Goal: Task Accomplishment & Management: Complete application form

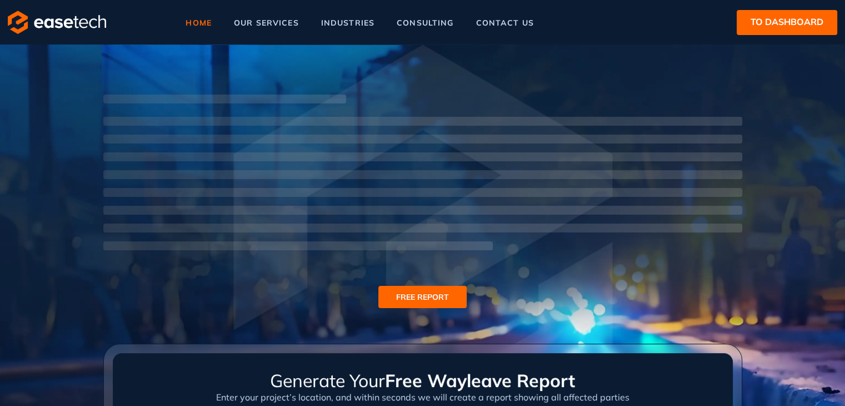
click at [768, 27] on span "to dashboard" at bounding box center [787, 22] width 73 height 14
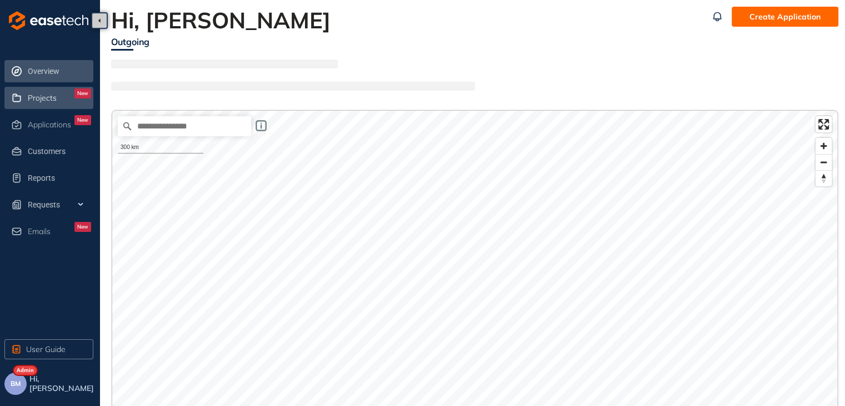
click at [47, 99] on span "Projects" at bounding box center [42, 97] width 29 height 9
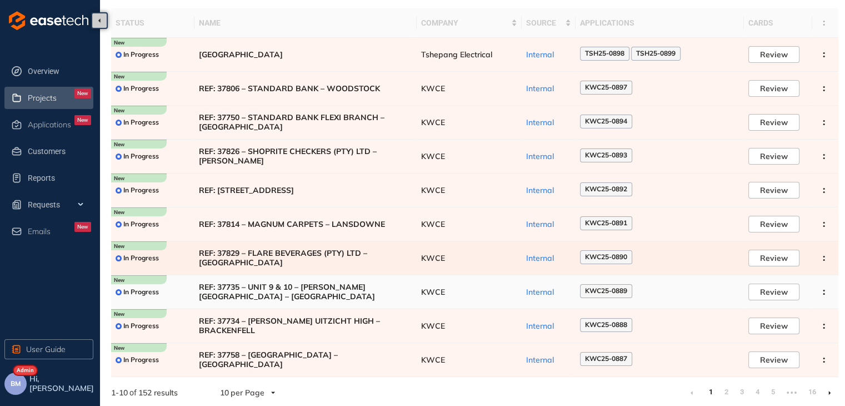
scroll to position [68, 0]
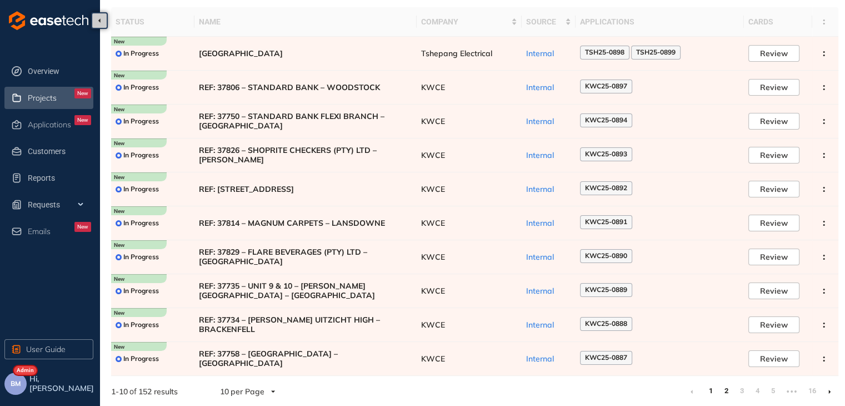
click at [726, 388] on link "2" at bounding box center [726, 390] width 11 height 17
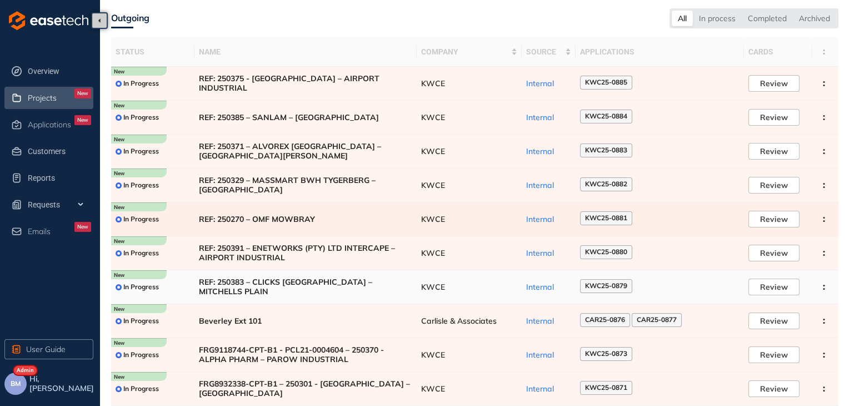
scroll to position [68, 0]
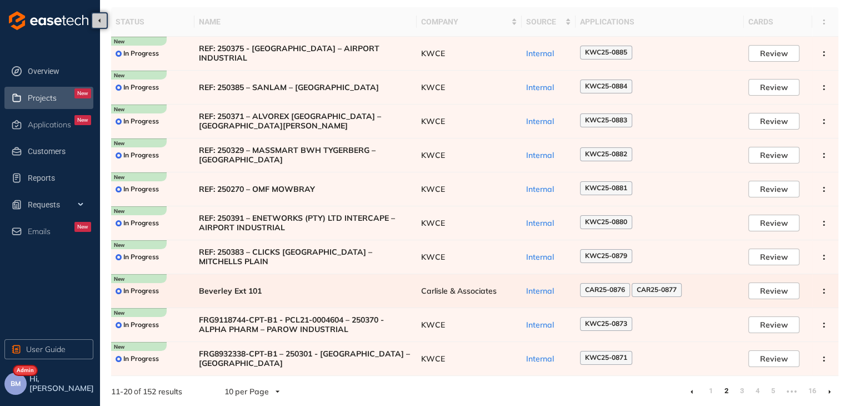
click at [483, 293] on span "Carlisle & Associates" at bounding box center [469, 290] width 96 height 9
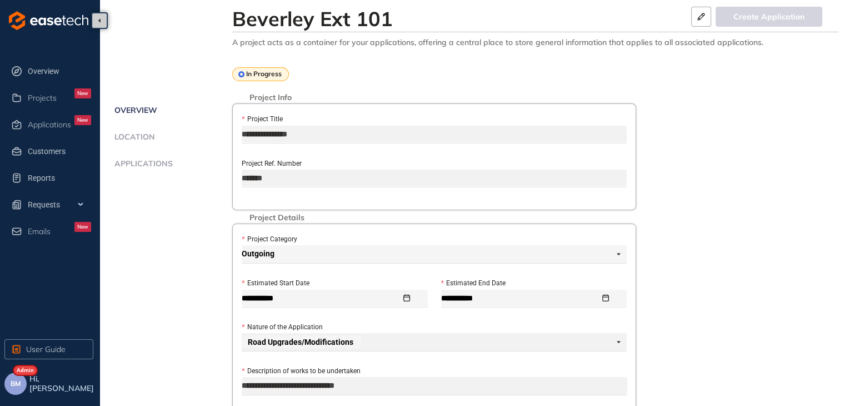
click at [141, 159] on span "Applications" at bounding box center [142, 163] width 62 height 9
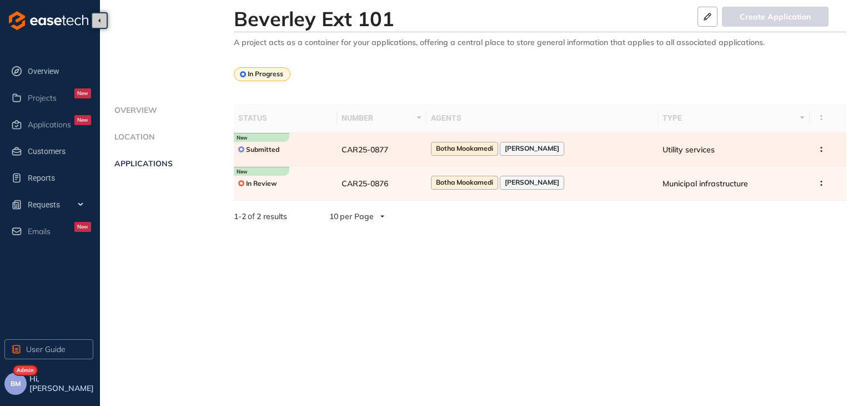
click at [449, 149] on div "Botha Mookamedi" at bounding box center [464, 148] width 67 height 13
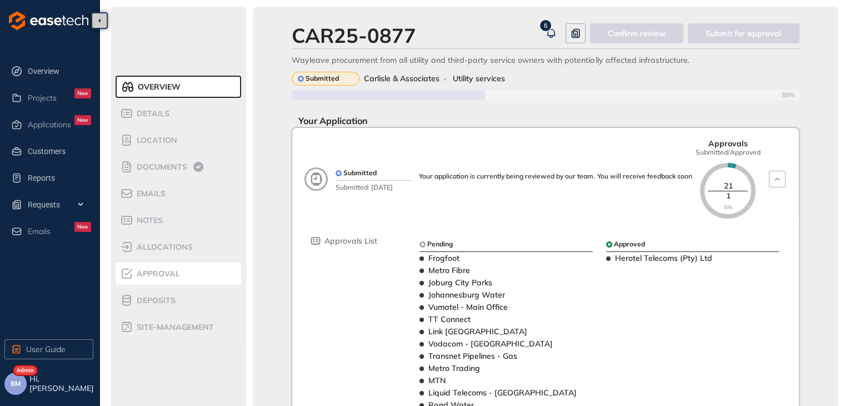
click at [149, 278] on div "Approval" at bounding box center [167, 273] width 94 height 13
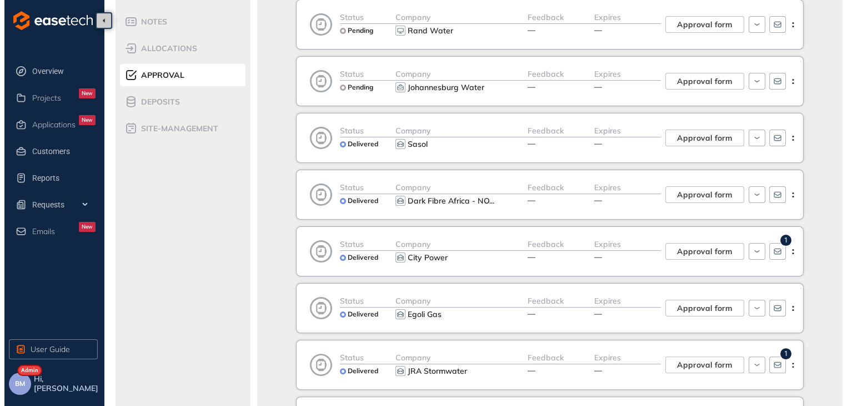
scroll to position [278, 0]
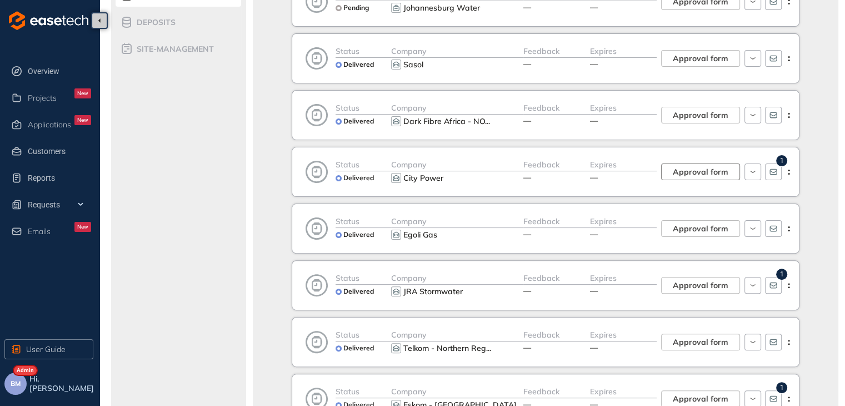
click at [694, 172] on span "Approval form" at bounding box center [701, 172] width 56 height 12
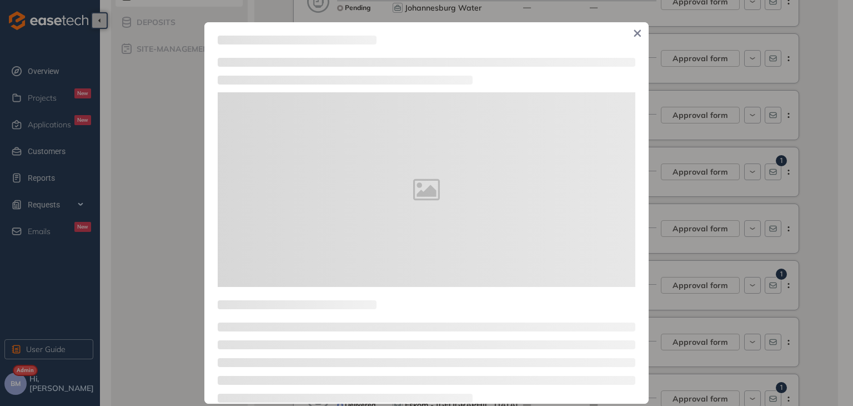
type textarea "**********"
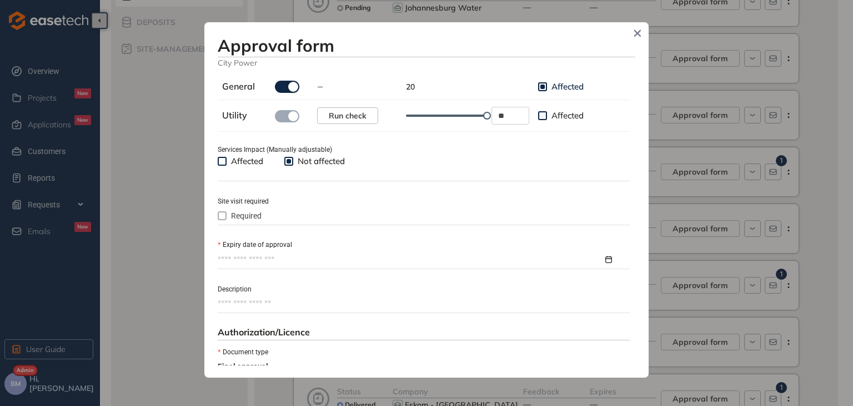
scroll to position [389, 0]
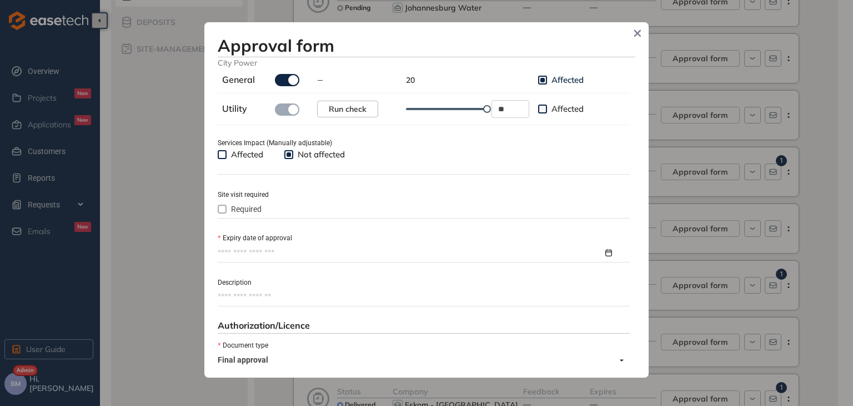
click at [242, 248] on input "Expiry date of approval" at bounding box center [411, 253] width 386 height 12
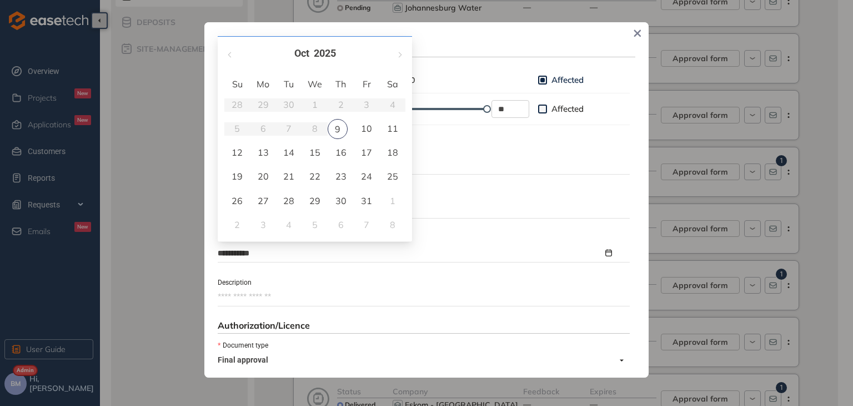
type input "**********"
click at [397, 53] on button "button" at bounding box center [399, 53] width 12 height 23
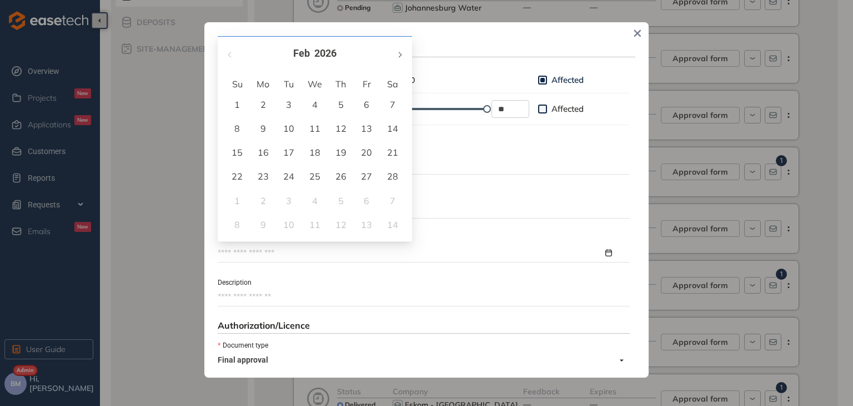
click at [397, 53] on button "button" at bounding box center [399, 53] width 12 height 23
type input "**********"
click at [342, 131] on div "9" at bounding box center [340, 128] width 13 height 13
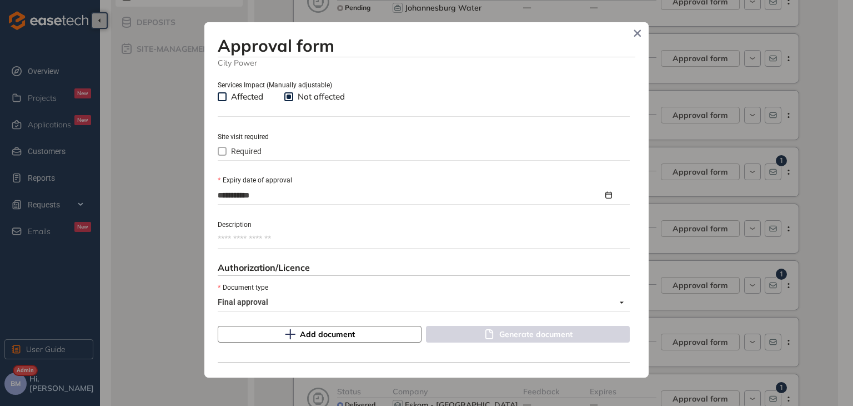
scroll to position [511, 0]
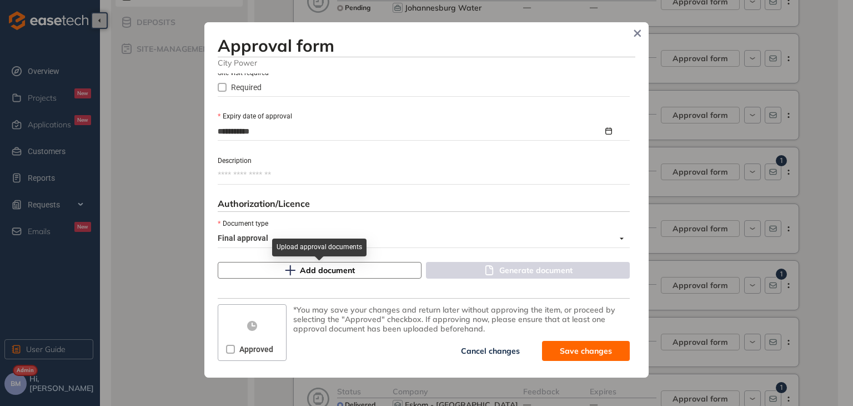
click at [301, 272] on span "Add document" at bounding box center [327, 270] width 55 height 12
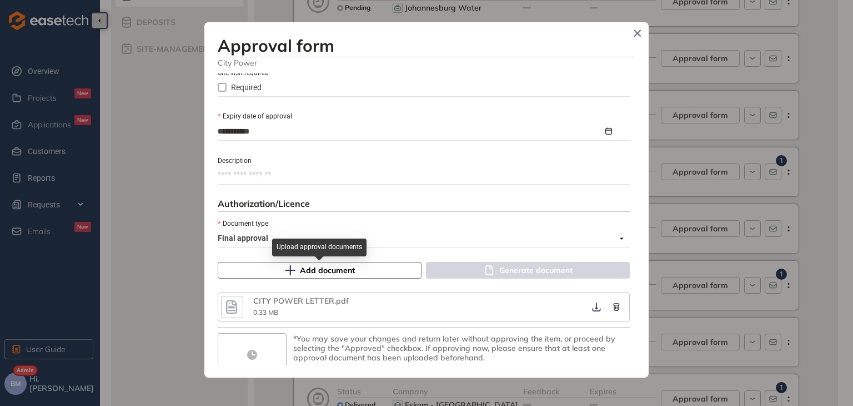
click at [313, 270] on span "Add document" at bounding box center [327, 270] width 55 height 12
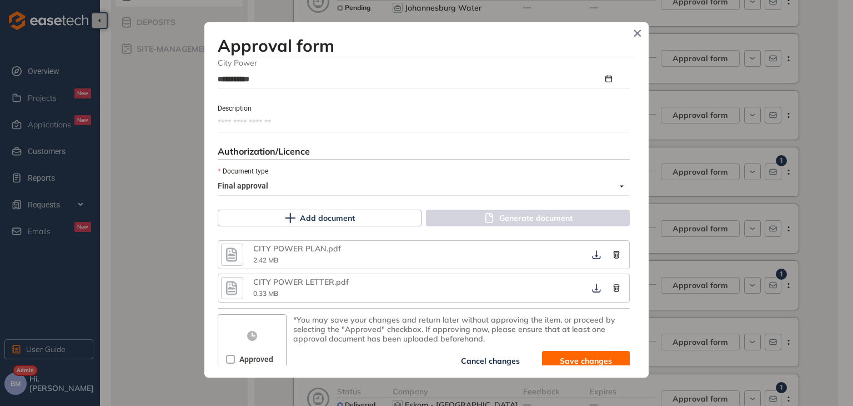
scroll to position [572, 0]
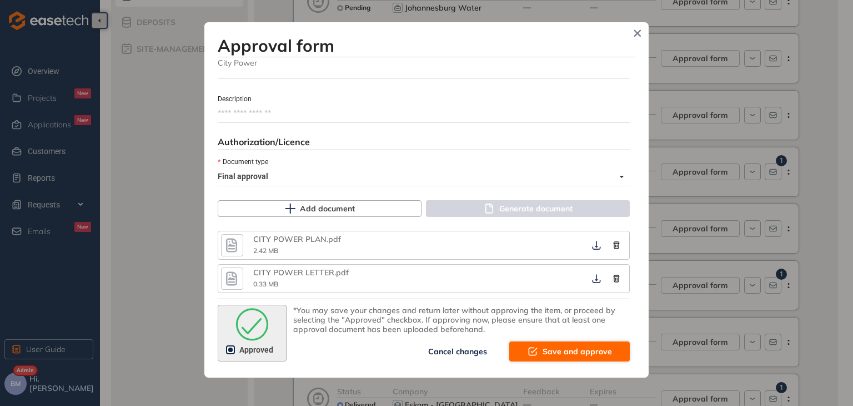
click at [557, 349] on span "Save and approve" at bounding box center [577, 351] width 69 height 12
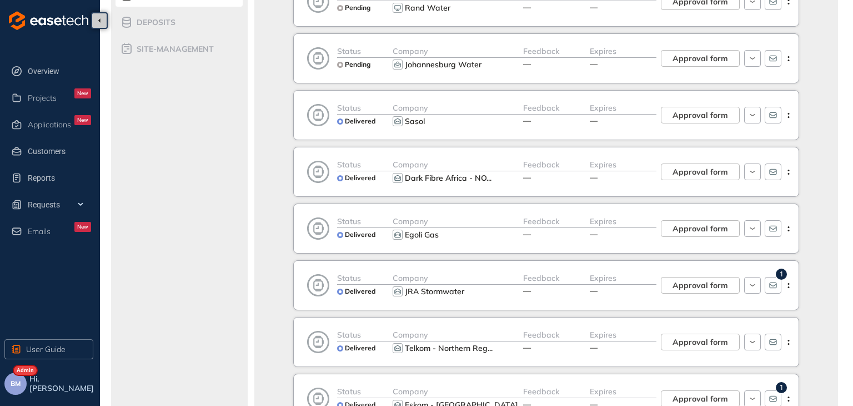
scroll to position [713, 0]
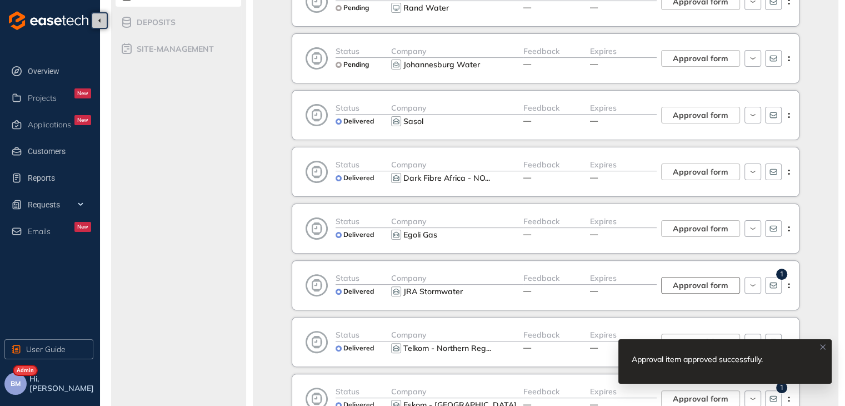
click at [710, 286] on span "Approval form" at bounding box center [701, 285] width 56 height 12
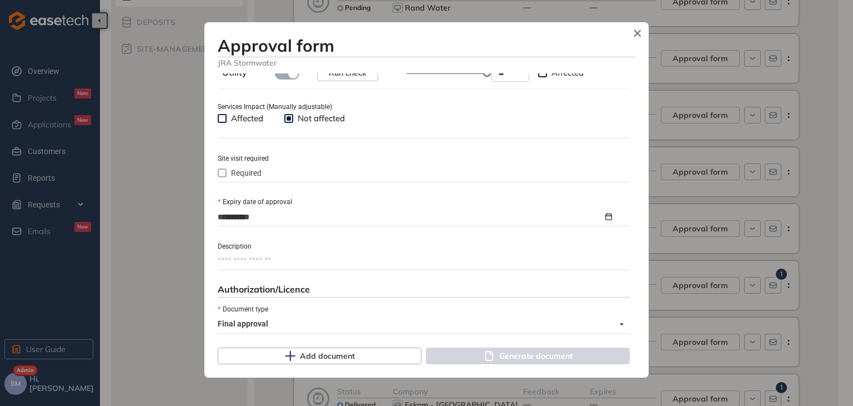
scroll to position [511, 0]
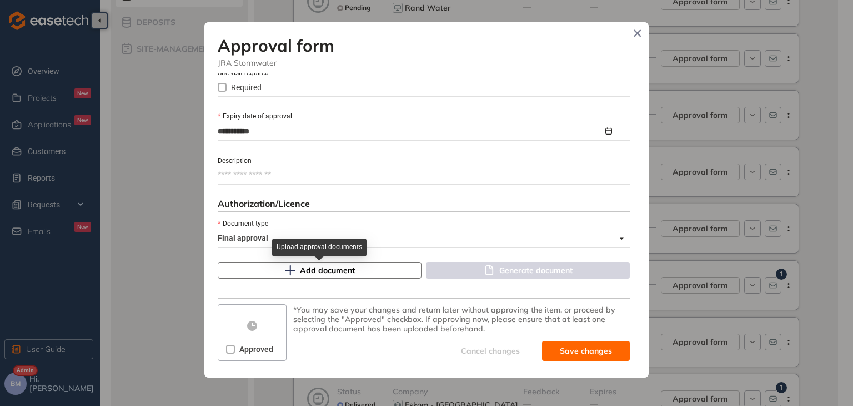
click at [309, 267] on span "Add document" at bounding box center [327, 270] width 55 height 12
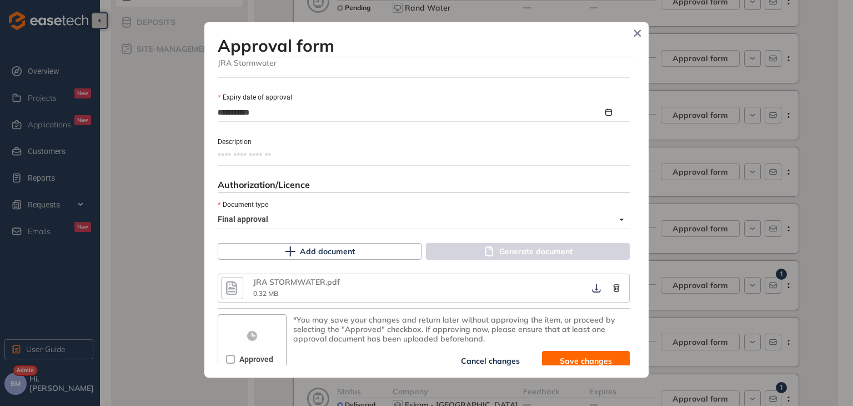
scroll to position [540, 0]
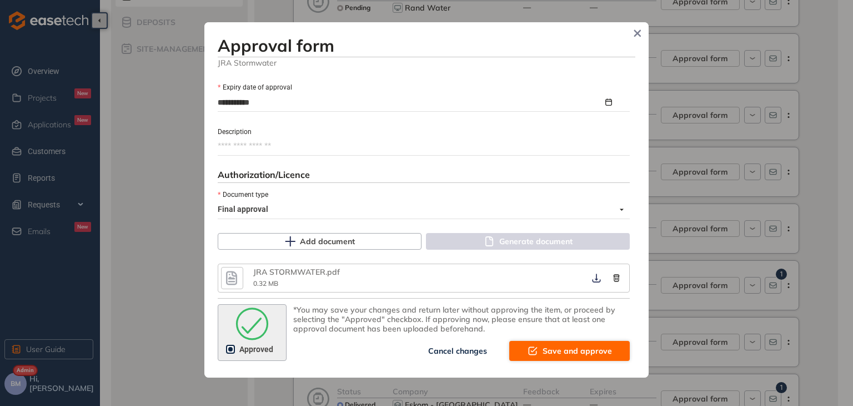
click at [557, 353] on span "Save and approve" at bounding box center [577, 350] width 69 height 12
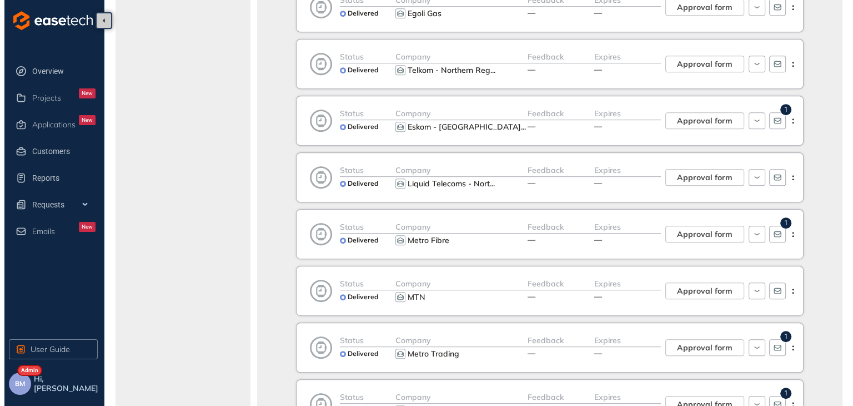
scroll to position [611, 0]
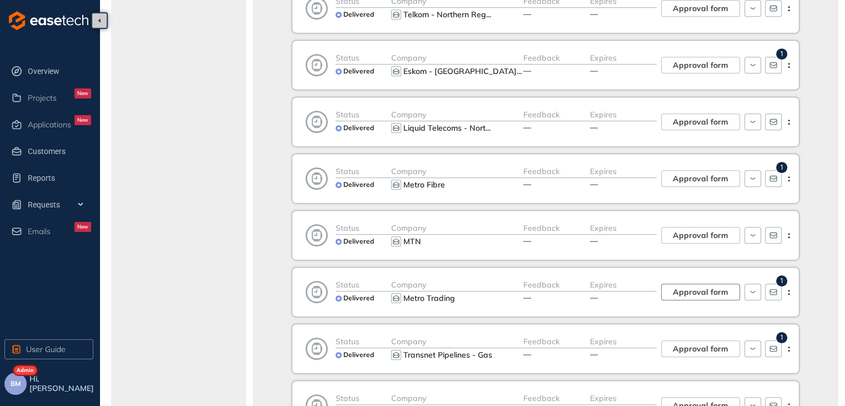
click at [678, 291] on span "Approval form" at bounding box center [701, 292] width 56 height 12
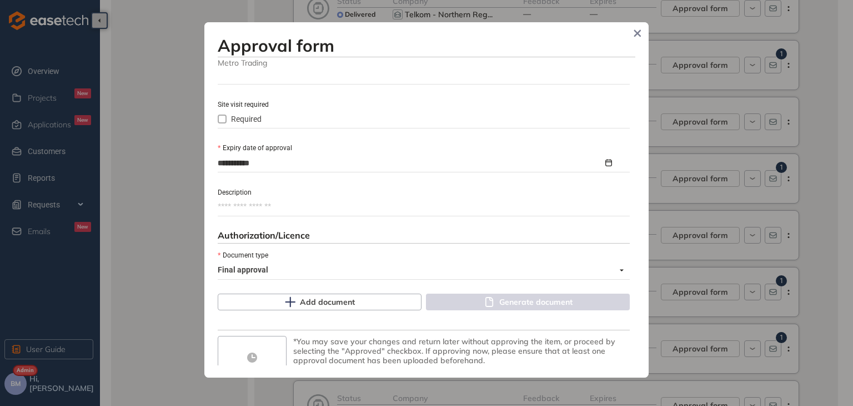
scroll to position [511, 0]
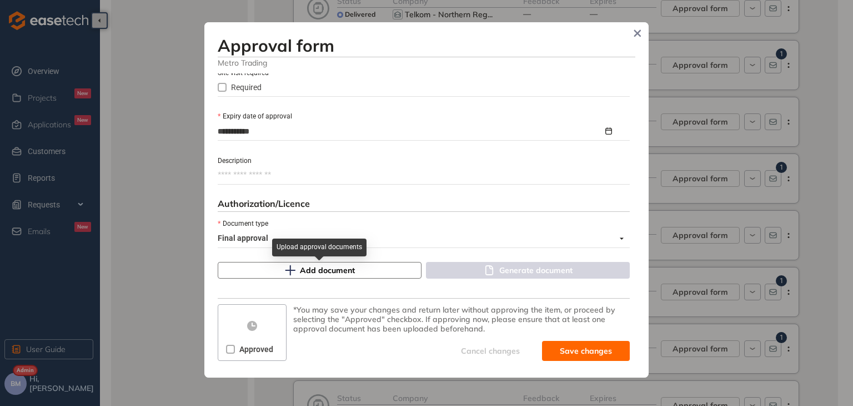
click at [338, 272] on span "Add document" at bounding box center [327, 270] width 55 height 12
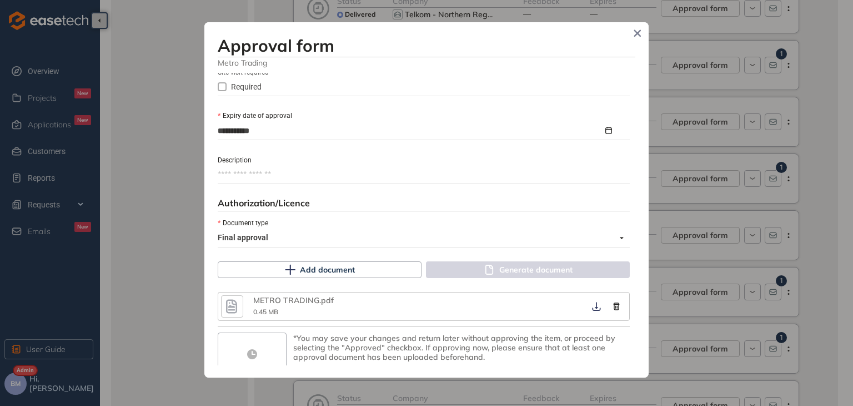
scroll to position [540, 0]
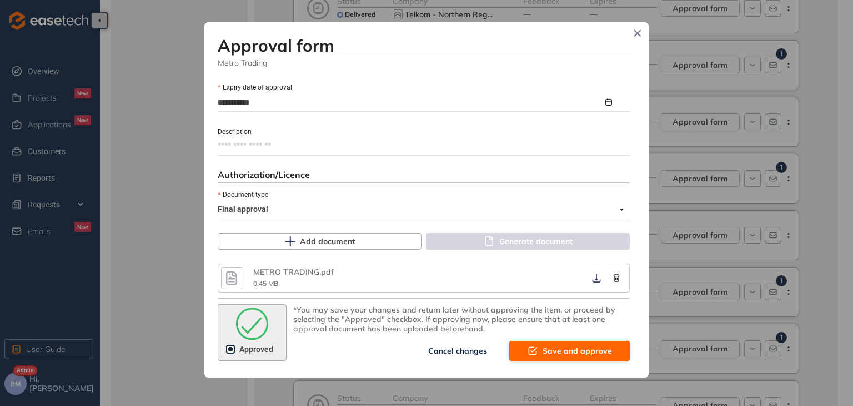
click at [554, 356] on button "Save and approve" at bounding box center [570, 351] width 121 height 20
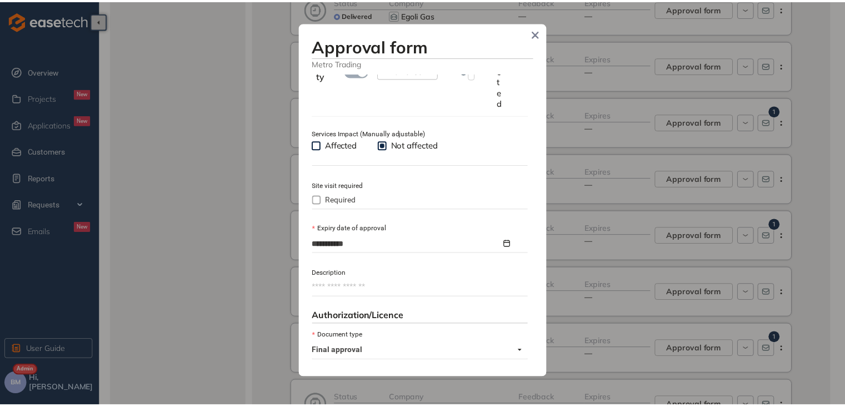
scroll to position [680, 0]
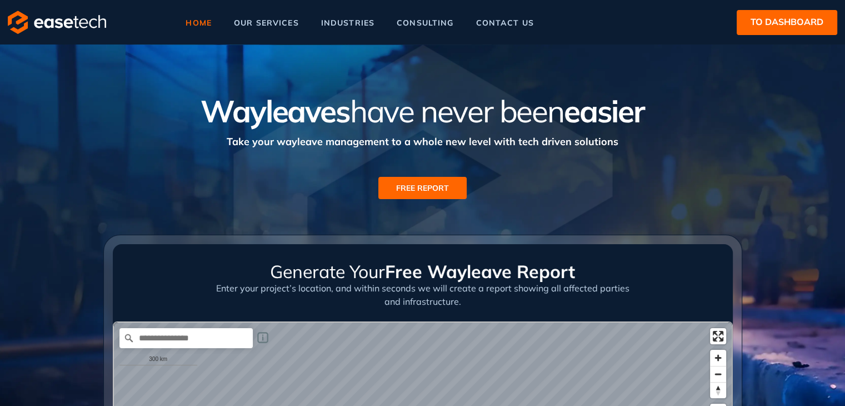
click at [789, 21] on span "to dashboard" at bounding box center [787, 22] width 73 height 14
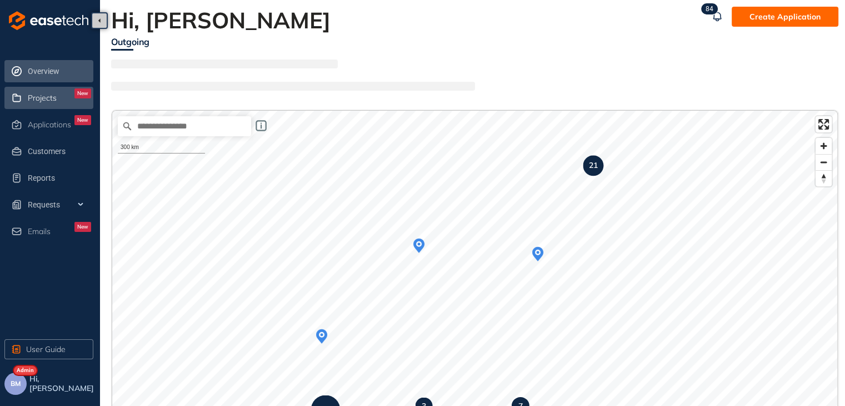
click at [48, 97] on span "Projects" at bounding box center [42, 97] width 29 height 9
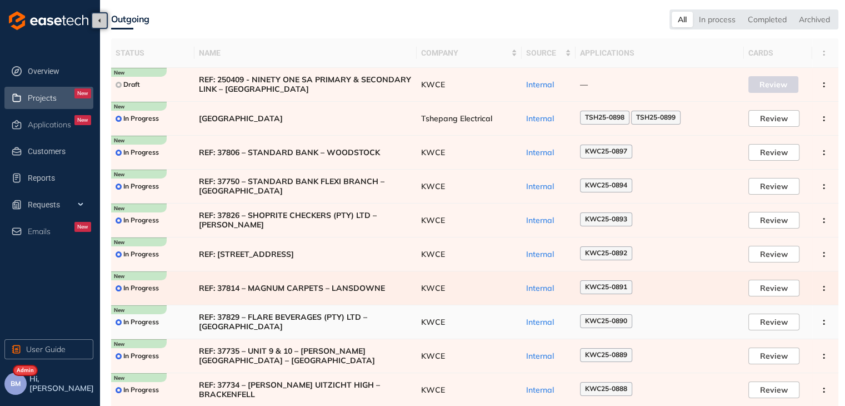
scroll to position [68, 0]
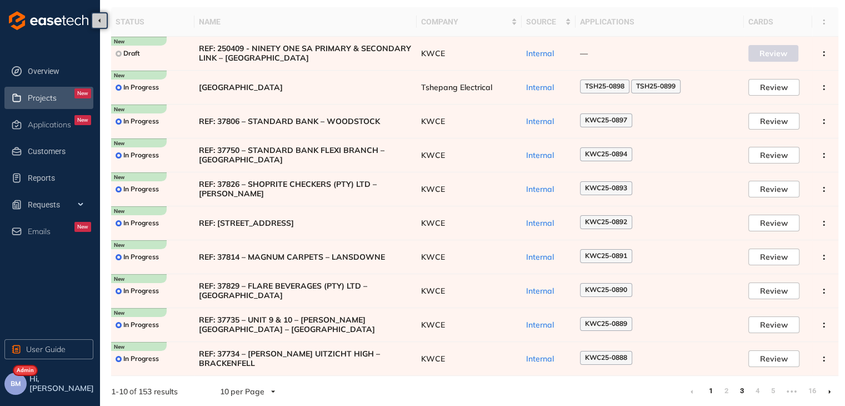
click at [740, 392] on link "3" at bounding box center [741, 390] width 11 height 17
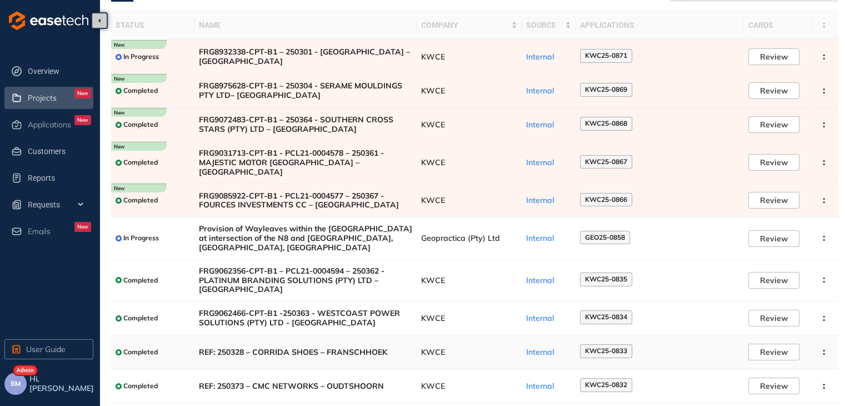
scroll to position [92, 0]
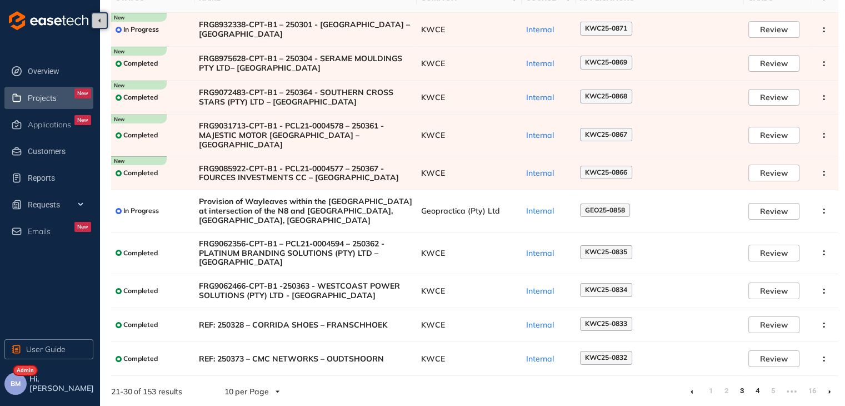
click at [760, 392] on link "4" at bounding box center [757, 390] width 11 height 17
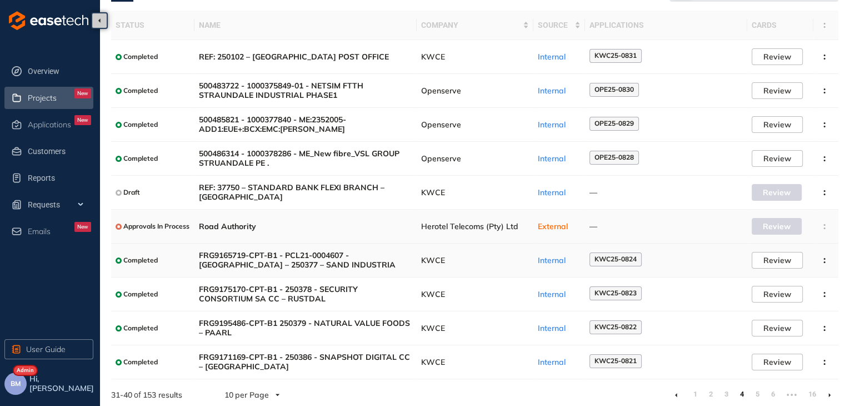
scroll to position [68, 0]
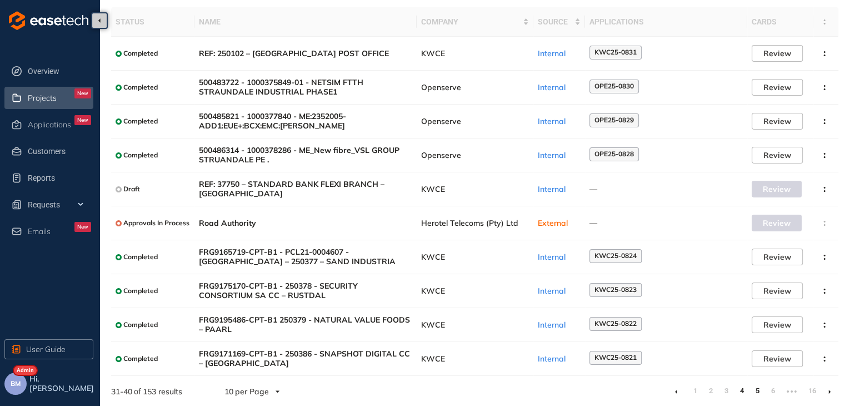
click at [753, 390] on link "5" at bounding box center [757, 390] width 11 height 17
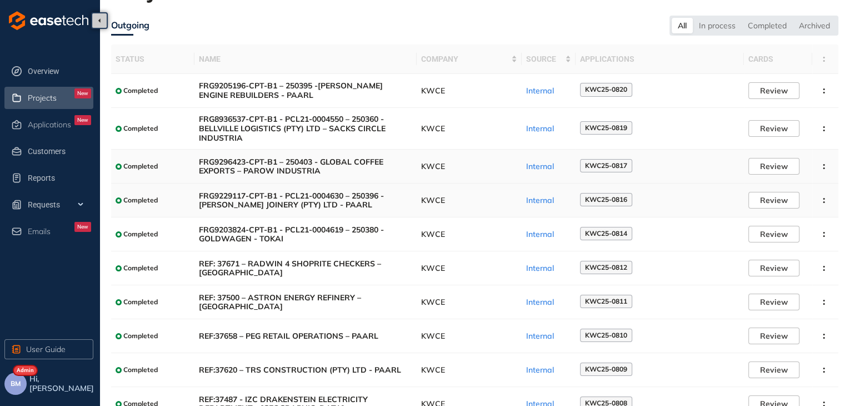
scroll to position [76, 0]
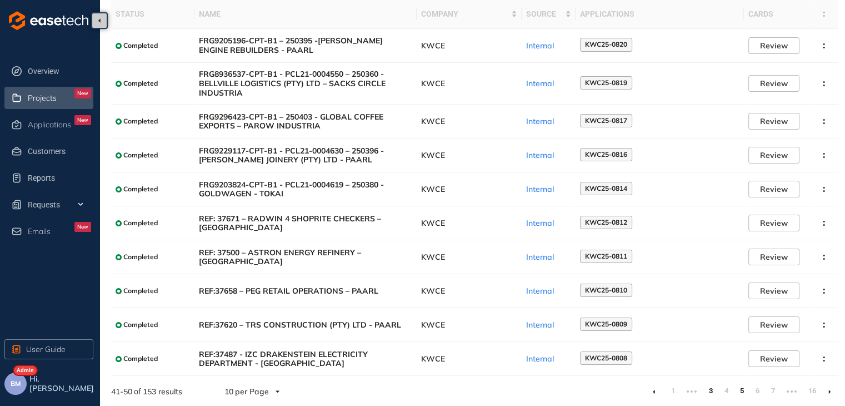
click at [710, 388] on link "3" at bounding box center [710, 390] width 11 height 17
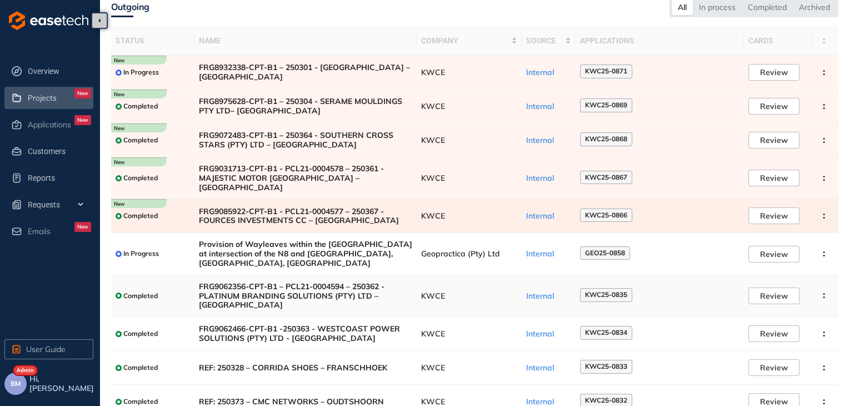
scroll to position [92, 0]
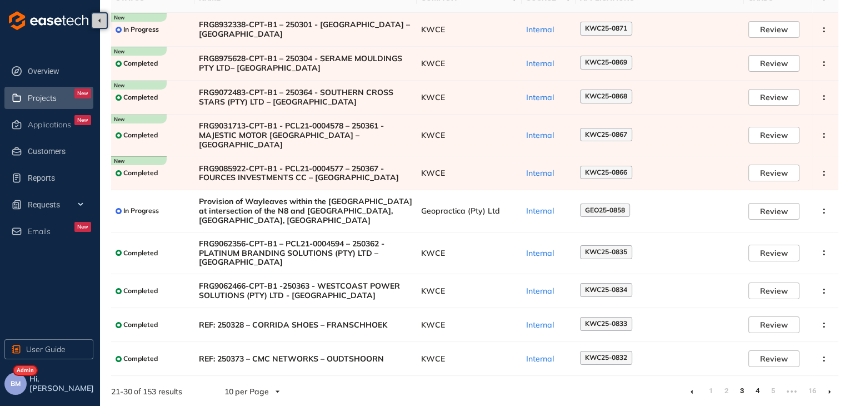
click at [755, 391] on link "4" at bounding box center [757, 390] width 11 height 17
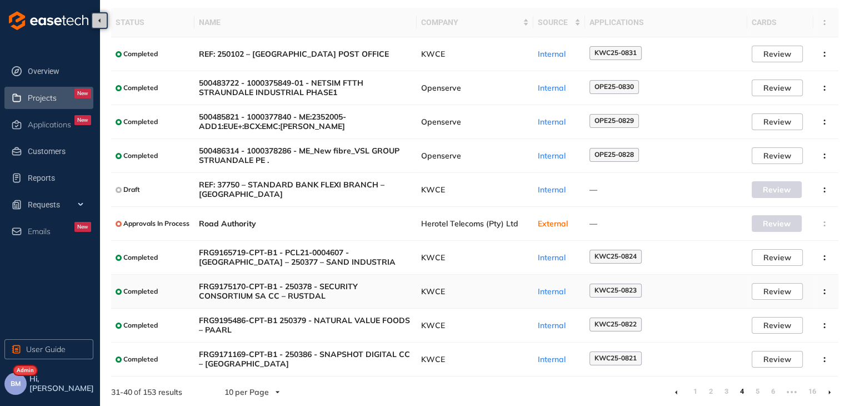
scroll to position [68, 0]
click at [760, 392] on link "5" at bounding box center [757, 390] width 11 height 17
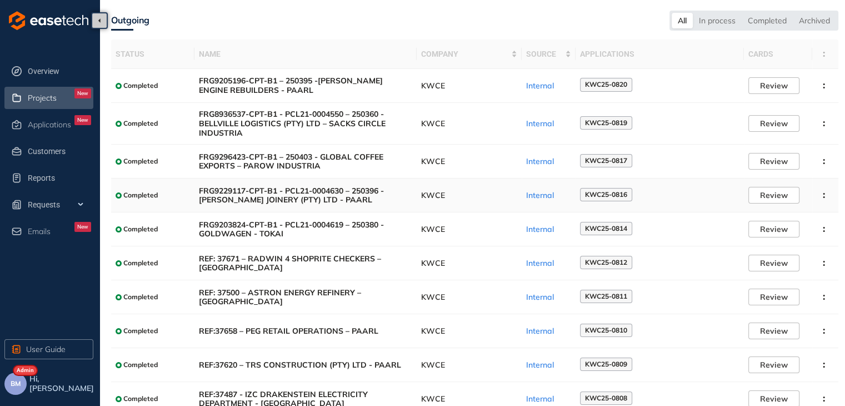
scroll to position [76, 0]
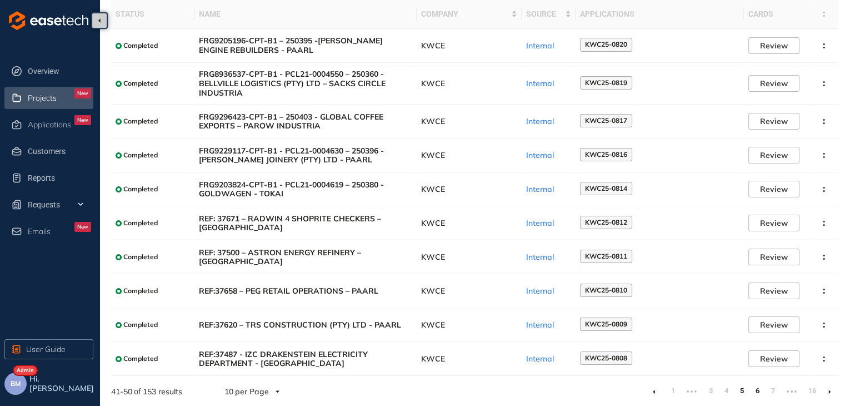
click at [756, 392] on link "6" at bounding box center [757, 390] width 11 height 17
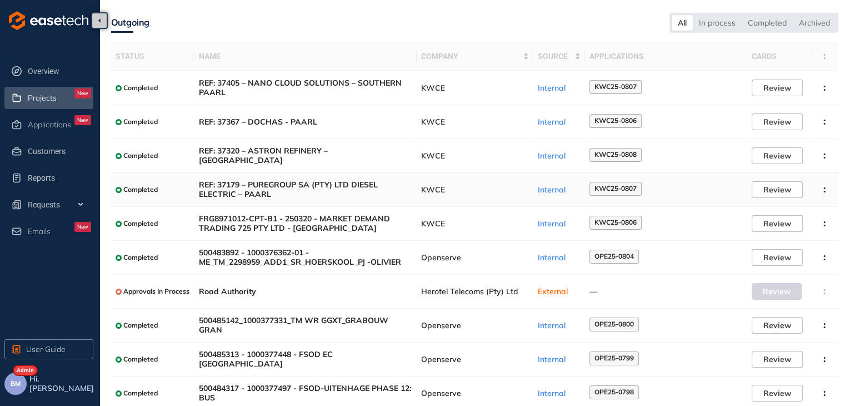
scroll to position [68, 0]
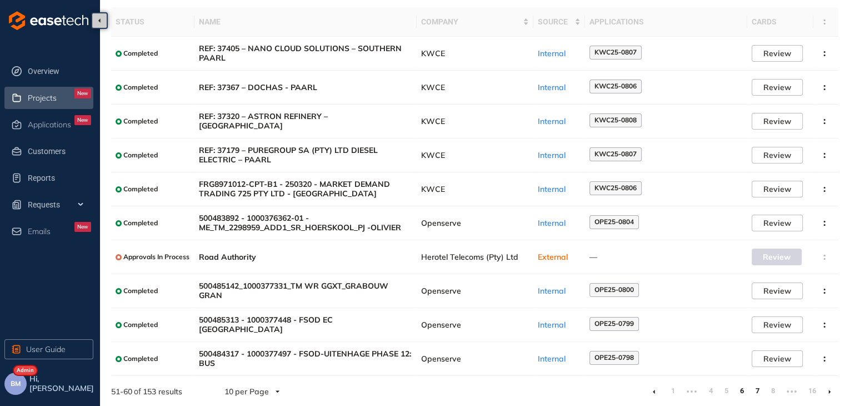
click at [755, 392] on link "7" at bounding box center [757, 390] width 11 height 17
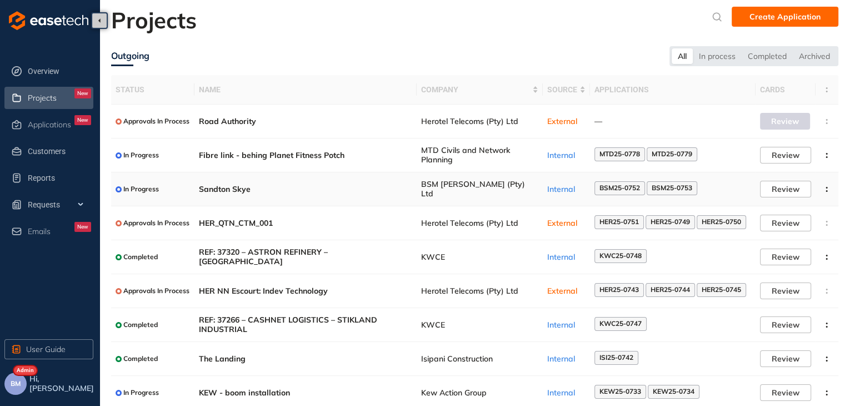
click at [429, 187] on span "BSM Baker (Pty) Ltd" at bounding box center [479, 188] width 117 height 19
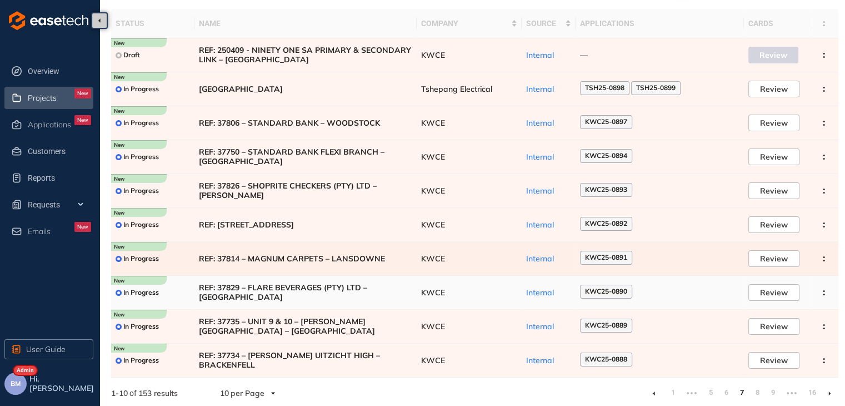
scroll to position [68, 0]
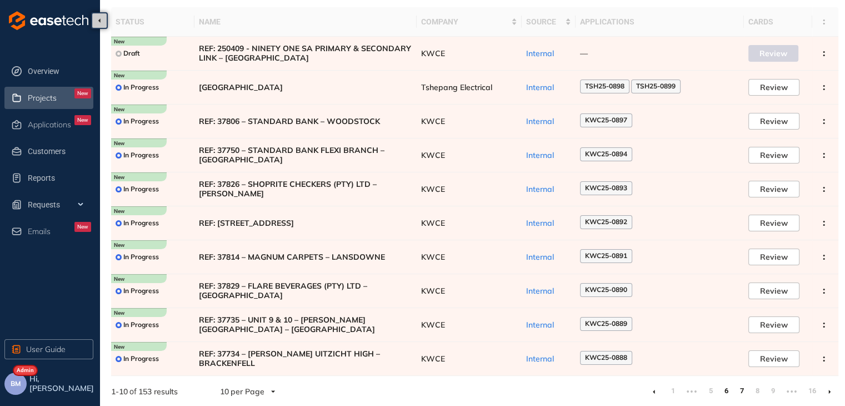
click at [726, 389] on link "6" at bounding box center [726, 390] width 11 height 17
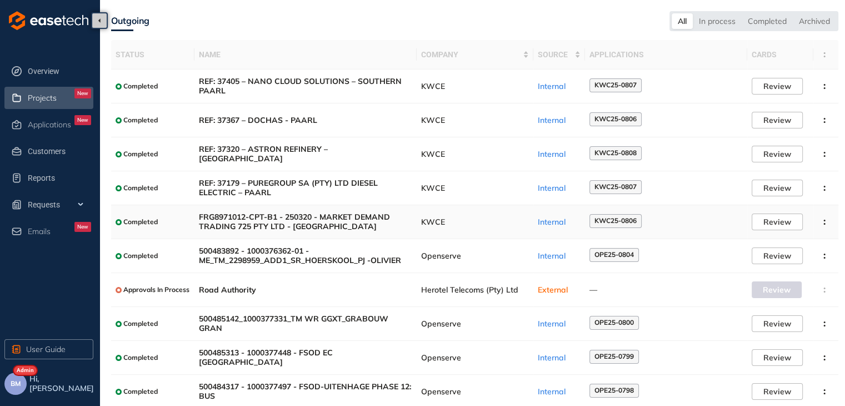
scroll to position [68, 0]
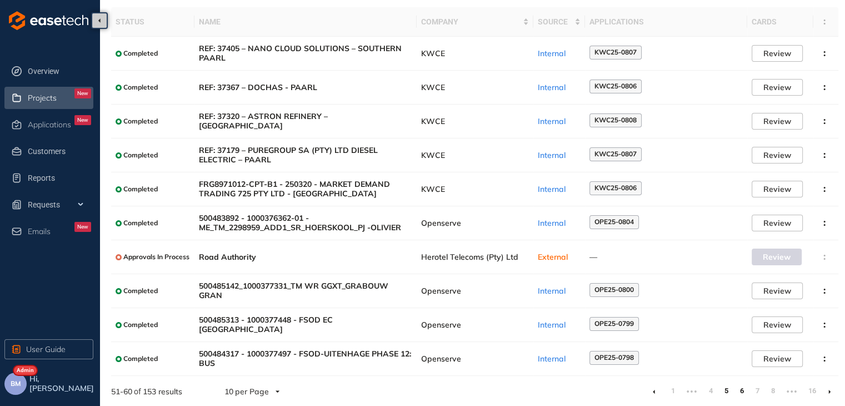
click at [726, 389] on link "5" at bounding box center [726, 390] width 11 height 17
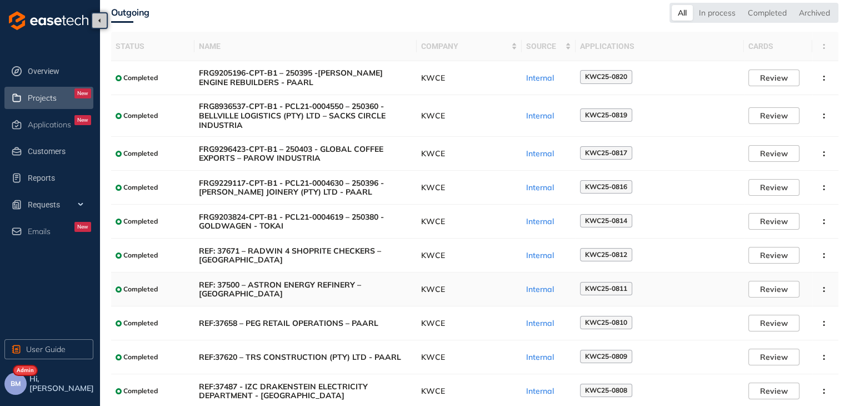
scroll to position [76, 0]
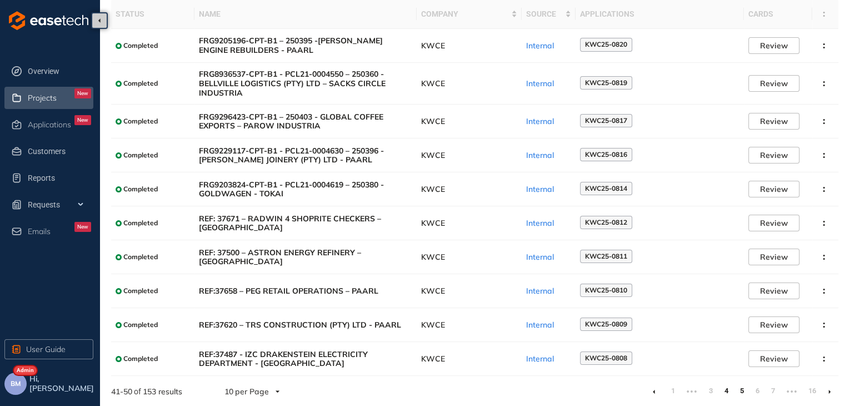
click at [725, 392] on link "4" at bounding box center [726, 390] width 11 height 17
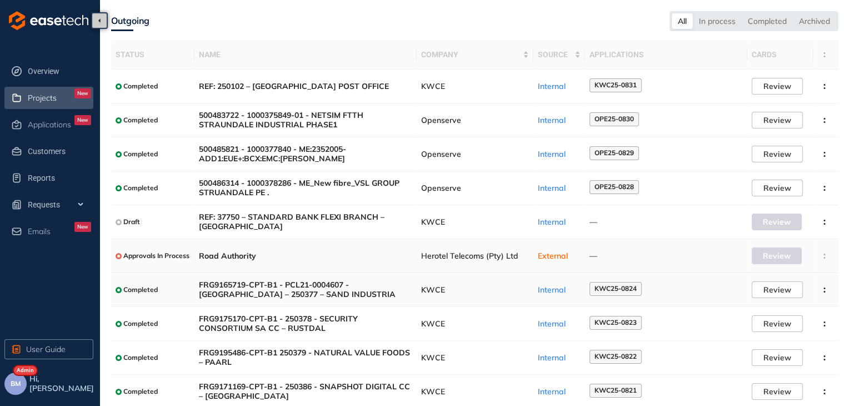
scroll to position [68, 0]
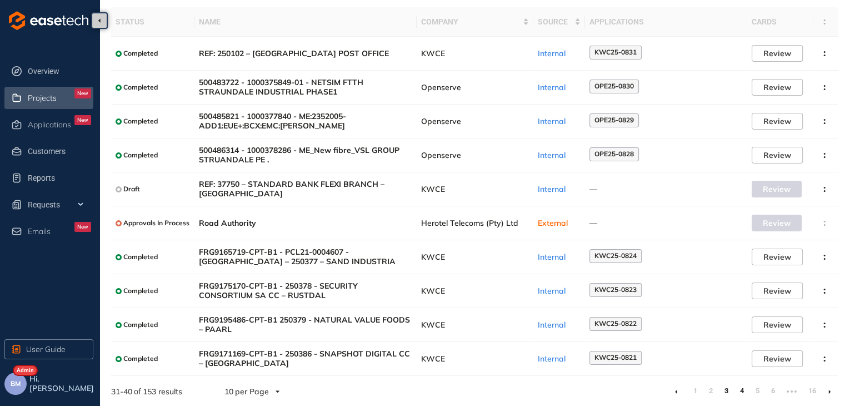
click at [726, 393] on link "3" at bounding box center [726, 390] width 11 height 17
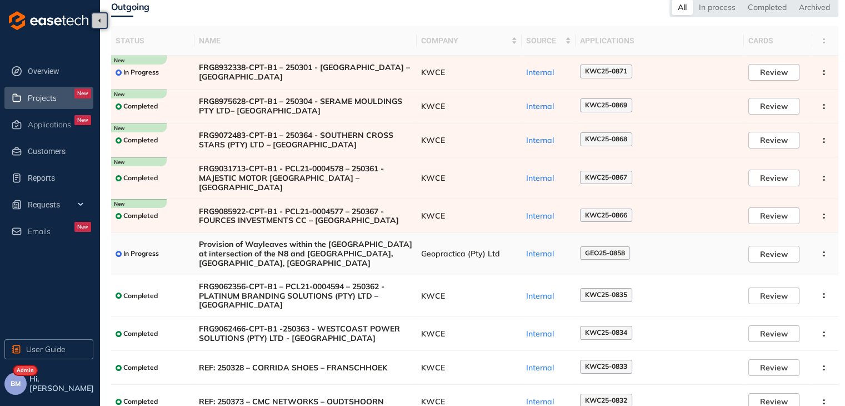
scroll to position [92, 0]
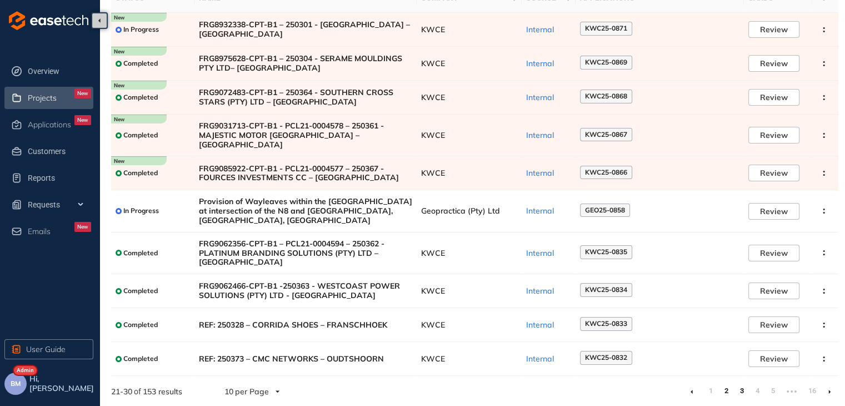
click at [726, 388] on link "2" at bounding box center [726, 390] width 11 height 17
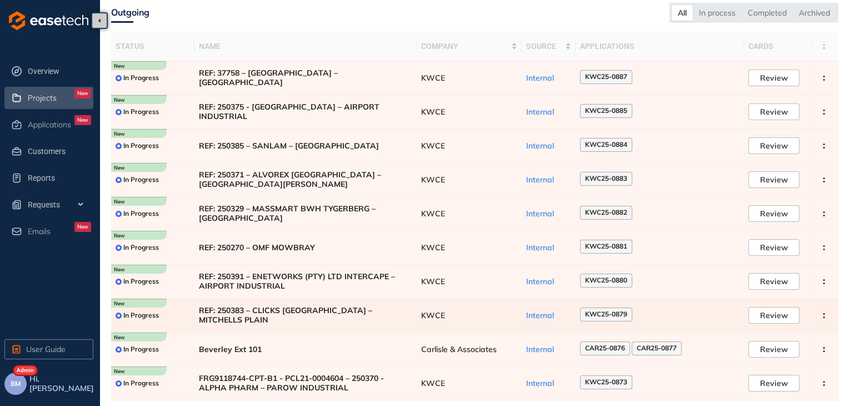
scroll to position [68, 0]
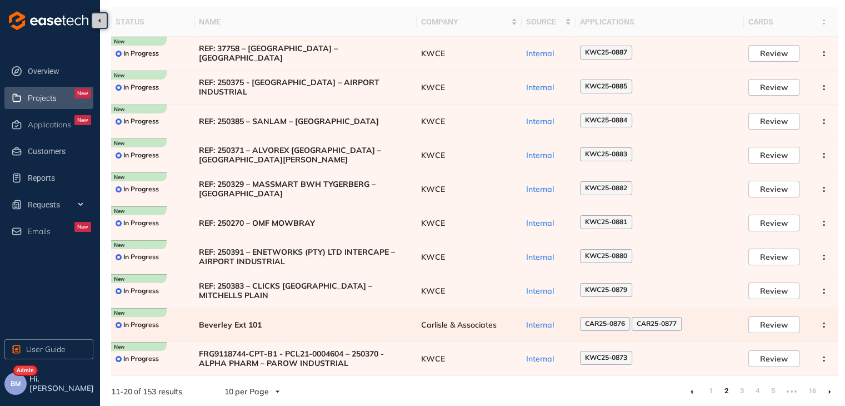
click at [481, 323] on span "Carlisle & Associates" at bounding box center [469, 324] width 96 height 9
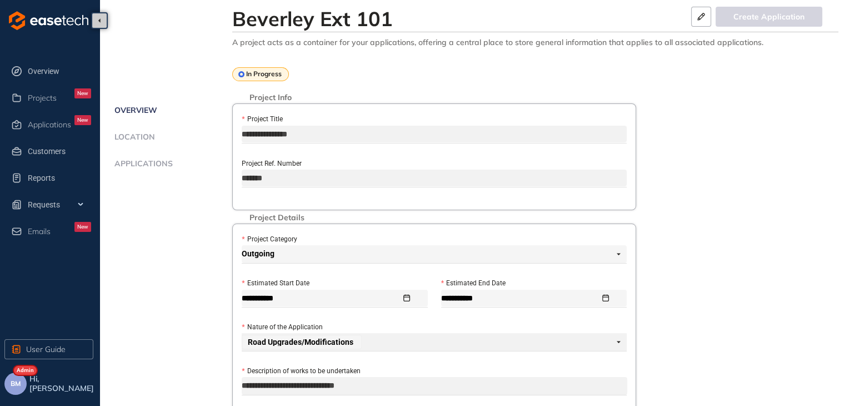
click at [142, 163] on span "Applications" at bounding box center [142, 163] width 62 height 9
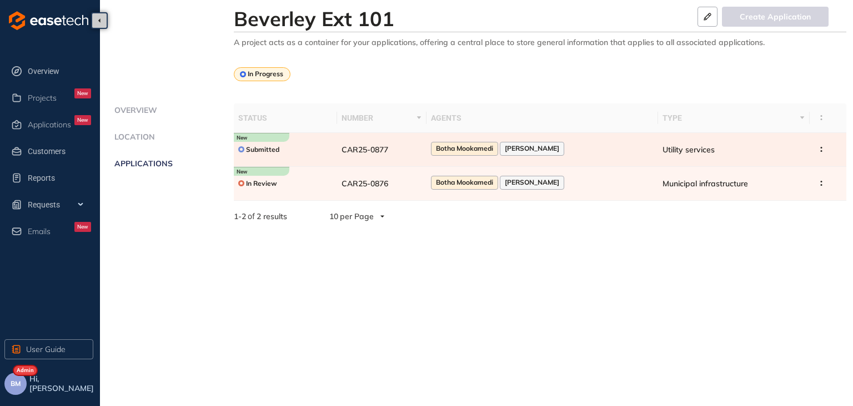
click at [427, 161] on td "CAR25-0877" at bounding box center [381, 150] width 89 height 34
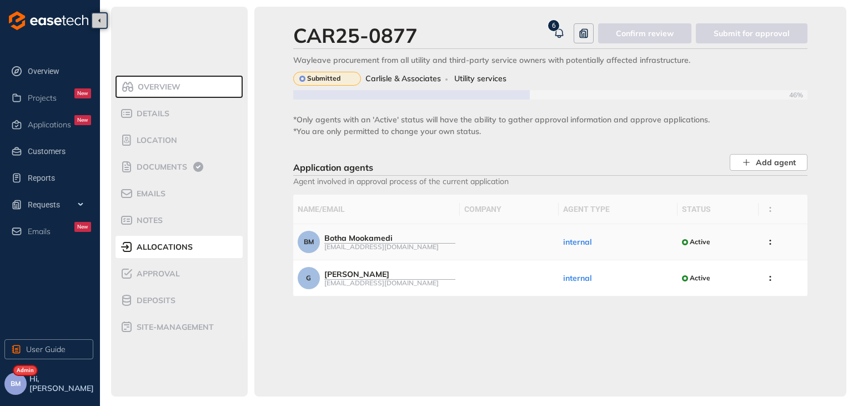
click at [453, 243] on div "Botha@easetech.co.za" at bounding box center [389, 246] width 131 height 7
click at [642, 246] on td "internal" at bounding box center [618, 242] width 119 height 36
click at [411, 241] on div "Botha Mookamedi" at bounding box center [389, 237] width 131 height 9
click at [150, 274] on span "Approval" at bounding box center [156, 273] width 47 height 9
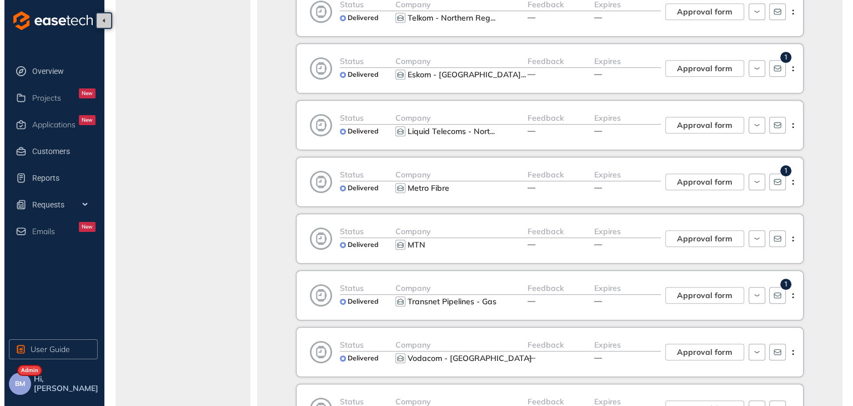
scroll to position [722, 0]
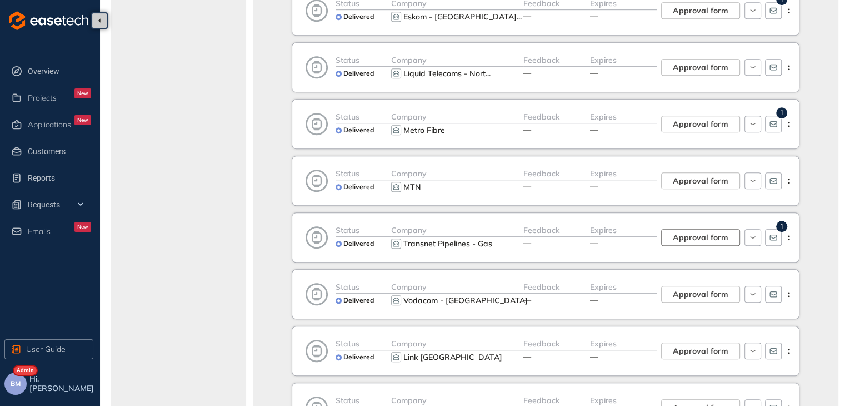
click at [692, 234] on span "Approval form" at bounding box center [701, 237] width 56 height 12
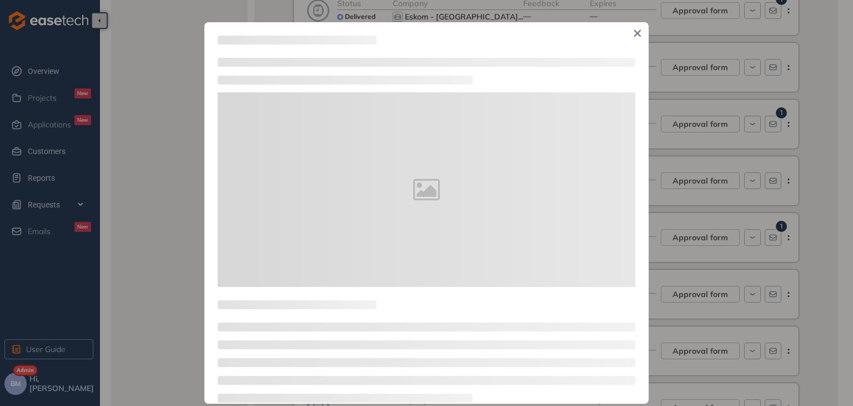
type textarea "**********"
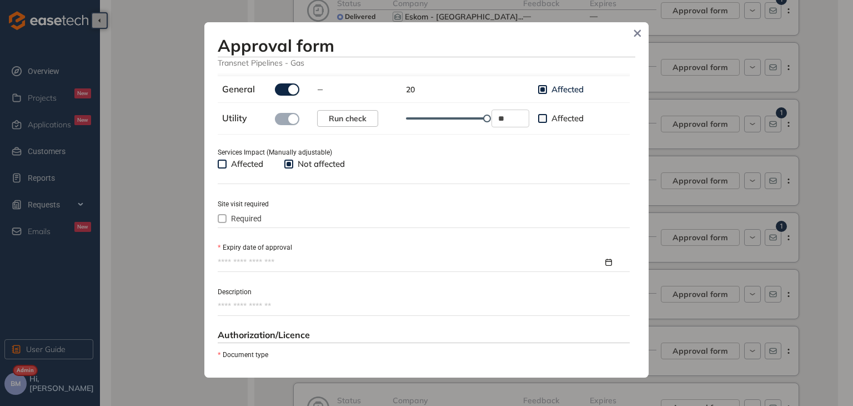
scroll to position [389, 0]
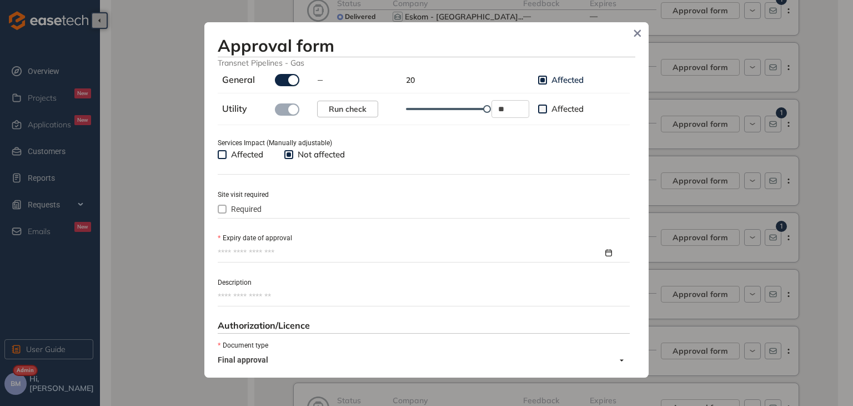
click at [230, 252] on input "Expiry date of approval" at bounding box center [411, 253] width 386 height 12
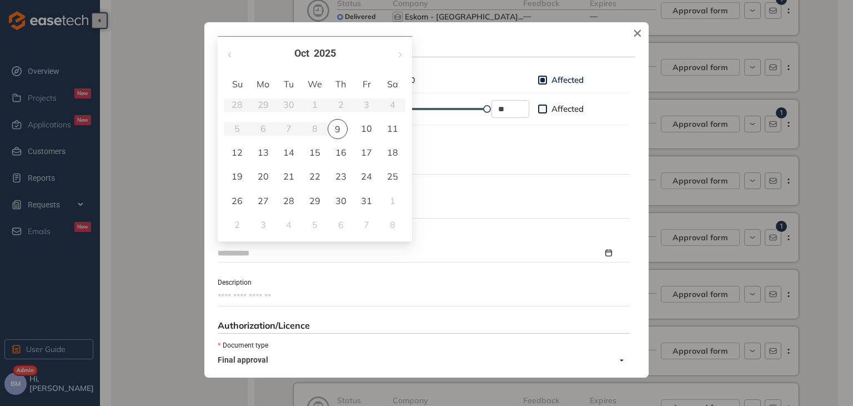
type input "**********"
click at [399, 50] on button "button" at bounding box center [399, 53] width 12 height 23
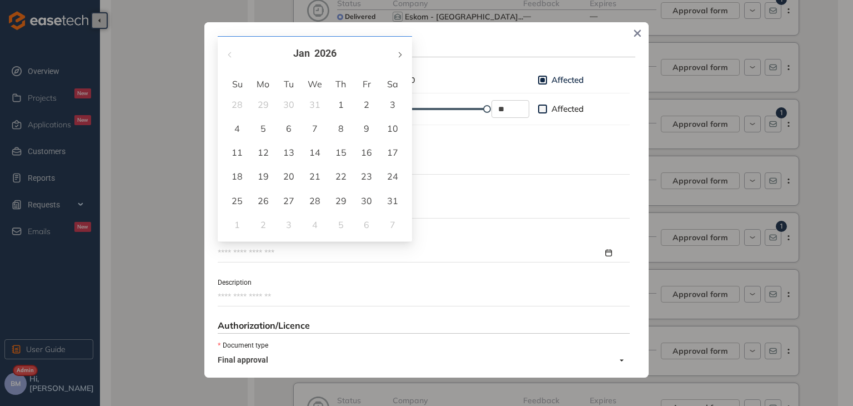
click at [399, 50] on button "button" at bounding box center [399, 53] width 12 height 23
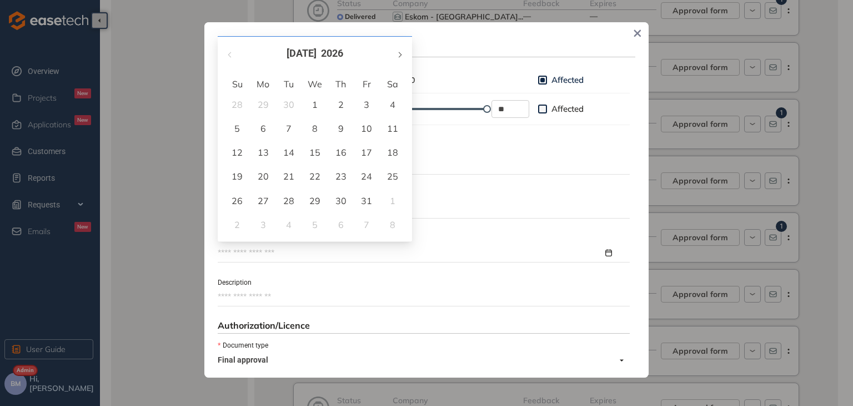
click at [399, 50] on button "button" at bounding box center [399, 53] width 12 height 23
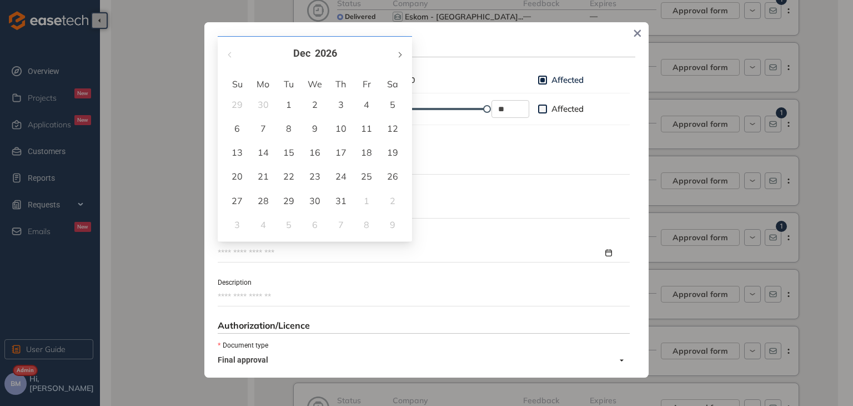
click at [399, 50] on button "button" at bounding box center [399, 53] width 12 height 23
click at [399, 49] on button "button" at bounding box center [399, 53] width 12 height 23
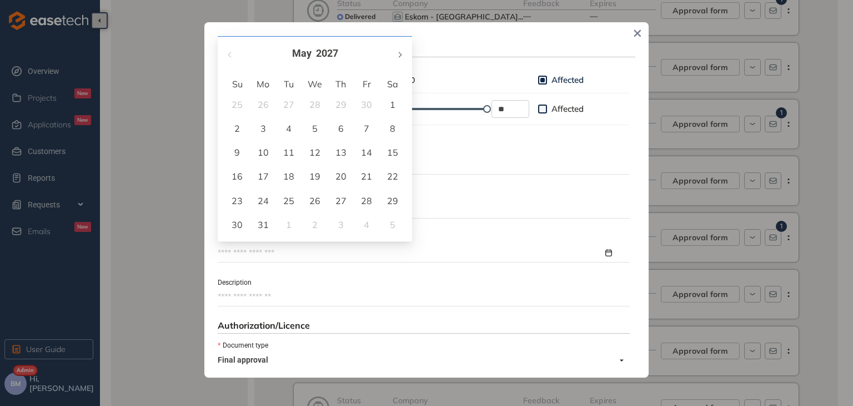
click at [399, 49] on button "button" at bounding box center [399, 53] width 12 height 23
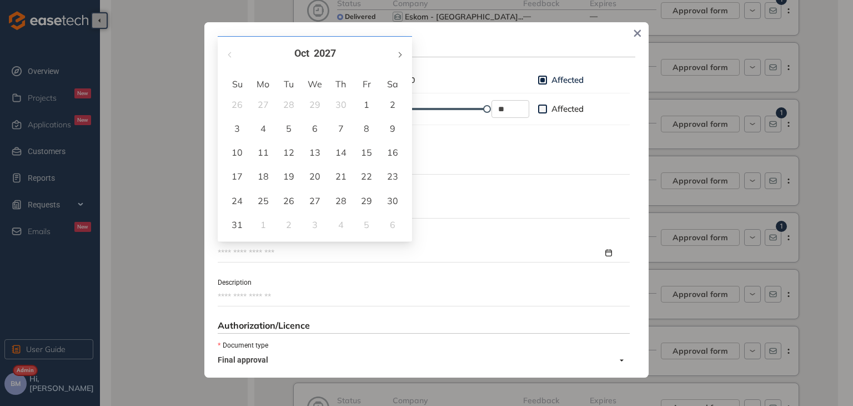
click at [399, 49] on button "button" at bounding box center [399, 53] width 12 height 23
click at [399, 50] on button "button" at bounding box center [399, 53] width 12 height 23
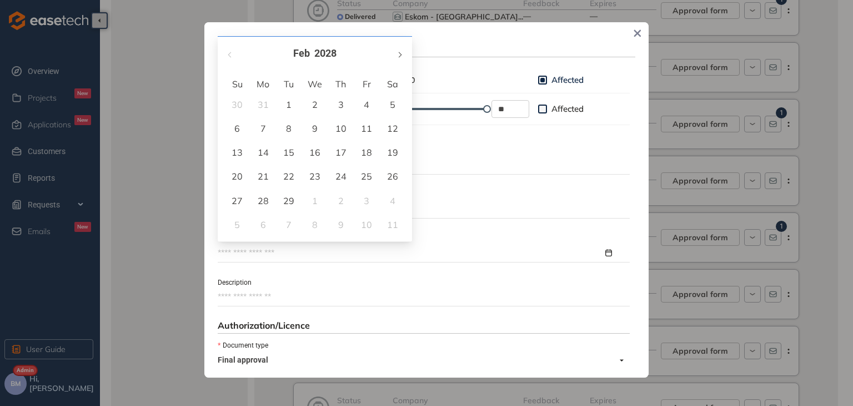
click at [399, 50] on button "button" at bounding box center [399, 53] width 12 height 23
click at [398, 52] on button "button" at bounding box center [399, 53] width 12 height 23
click at [397, 53] on span "button" at bounding box center [400, 55] width 6 height 6
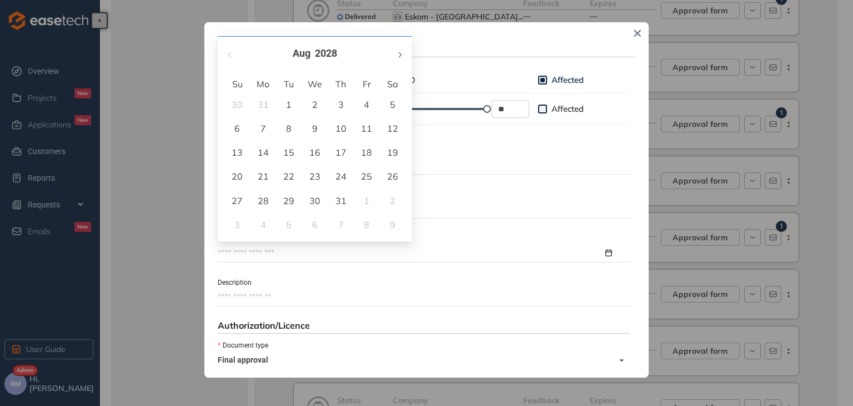
click at [397, 53] on span "button" at bounding box center [400, 55] width 6 height 6
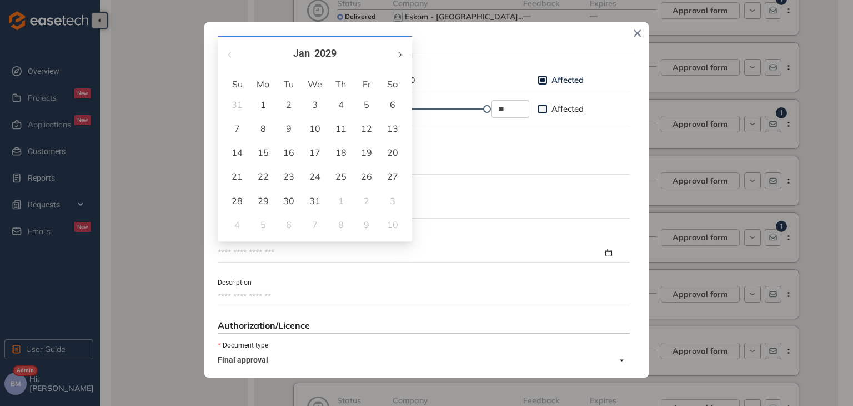
click at [397, 53] on span "button" at bounding box center [400, 55] width 6 height 6
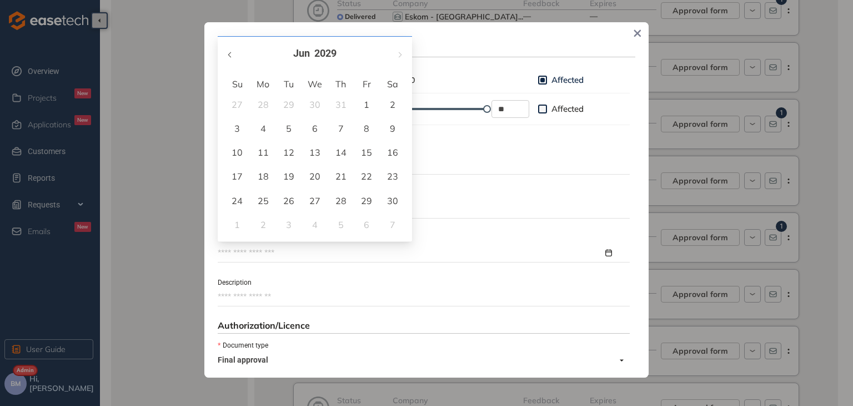
click at [226, 58] on button "button" at bounding box center [230, 53] width 12 height 23
type input "**********"
click at [237, 131] on div "8" at bounding box center [237, 128] width 13 height 13
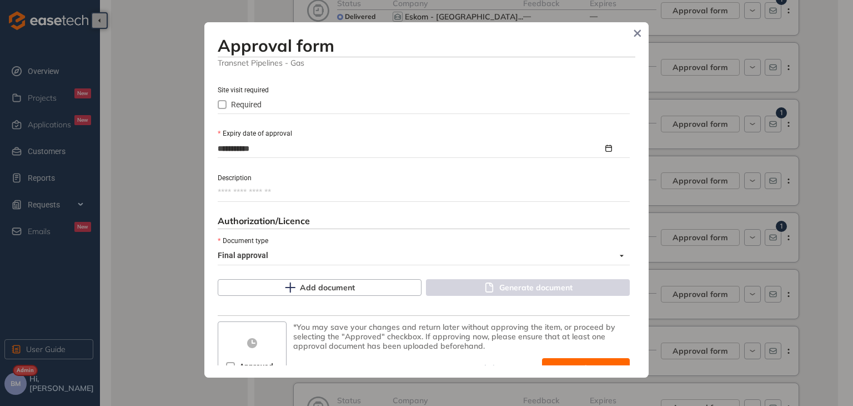
scroll to position [511, 0]
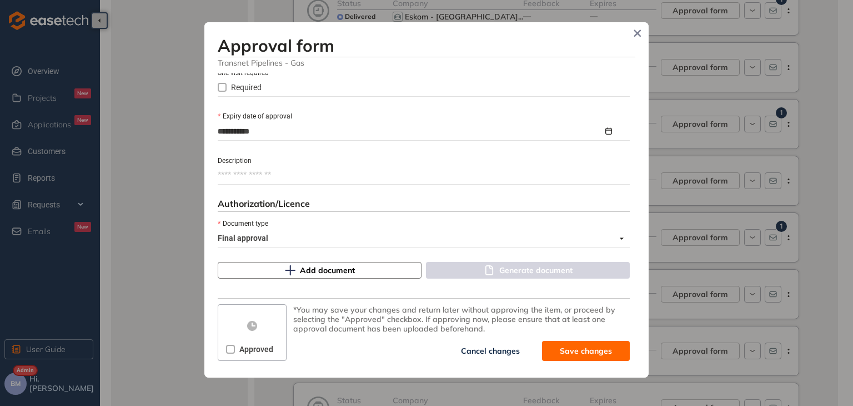
click at [333, 274] on span "Add document" at bounding box center [327, 270] width 55 height 12
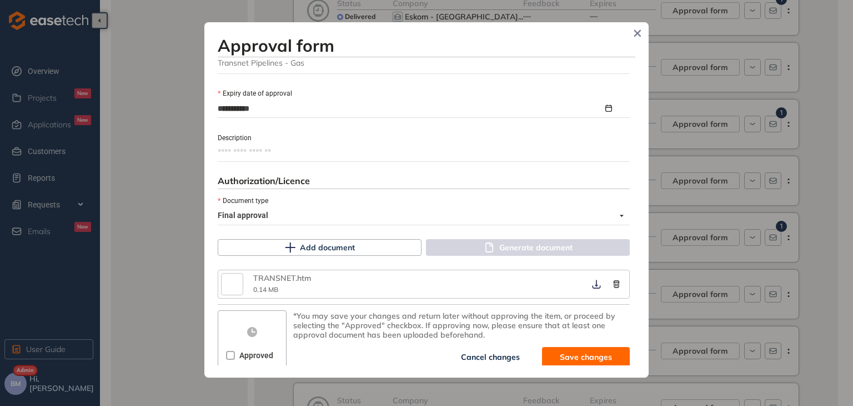
scroll to position [540, 0]
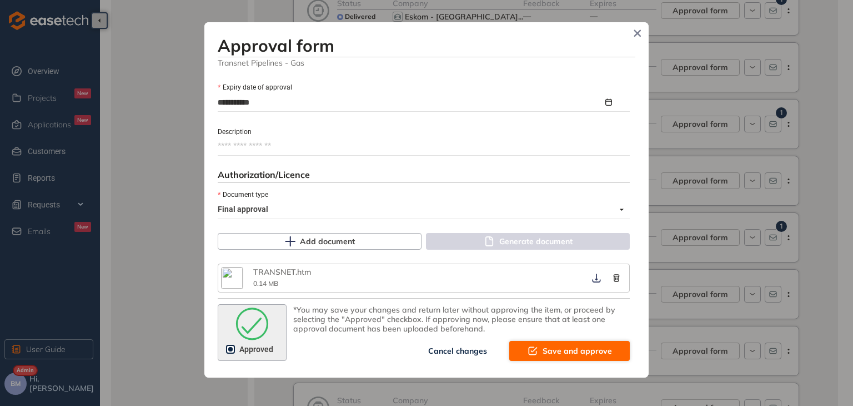
click at [561, 351] on span "Save and approve" at bounding box center [577, 350] width 69 height 12
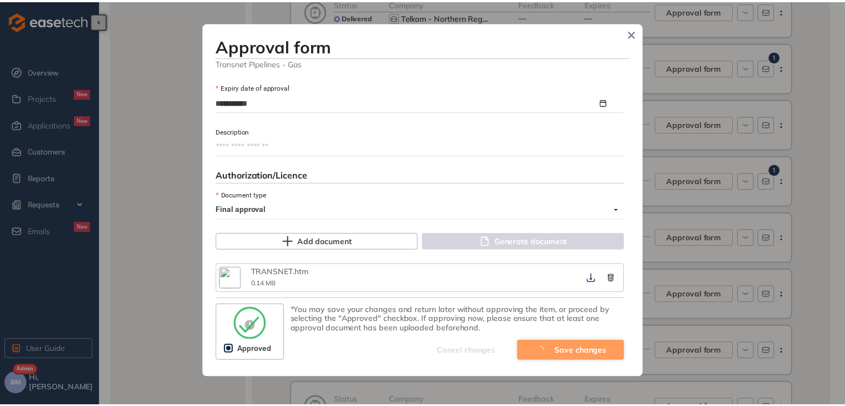
scroll to position [680, 0]
